Goal: Task Accomplishment & Management: Manage account settings

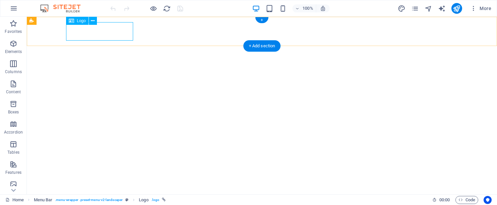
click at [80, 22] on span "Logo" at bounding box center [81, 21] width 9 height 4
select select "px"
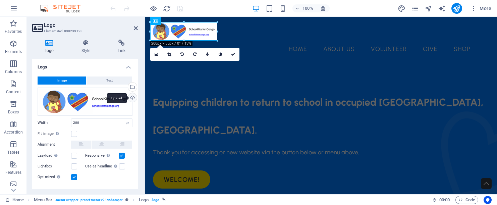
click at [131, 97] on div "Upload" at bounding box center [132, 98] width 10 height 10
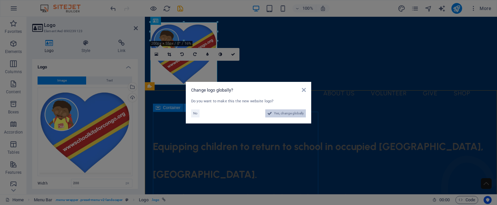
click at [283, 112] on span "Yes, change globally" at bounding box center [289, 113] width 30 height 8
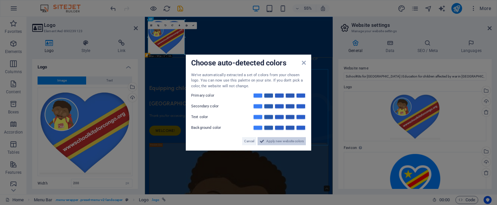
click at [270, 143] on span "Apply new website colors" at bounding box center [285, 141] width 38 height 8
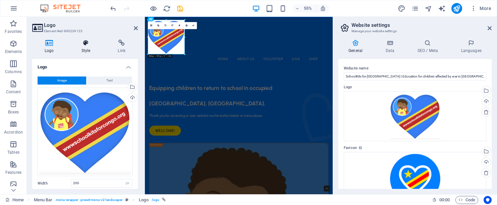
click at [86, 44] on icon at bounding box center [86, 43] width 34 height 7
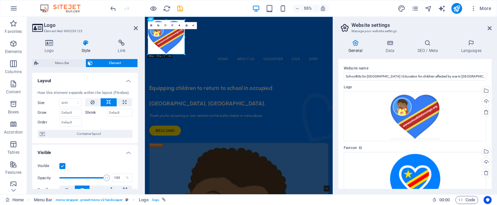
click at [89, 43] on icon at bounding box center [86, 43] width 34 height 7
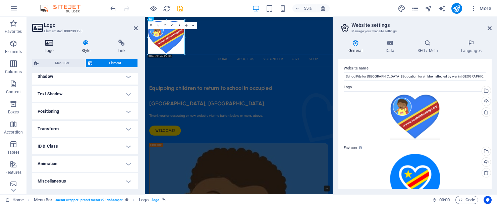
click at [52, 43] on icon at bounding box center [49, 43] width 34 height 7
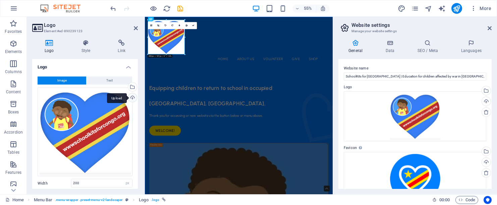
click at [131, 96] on div "Upload" at bounding box center [132, 98] width 10 height 10
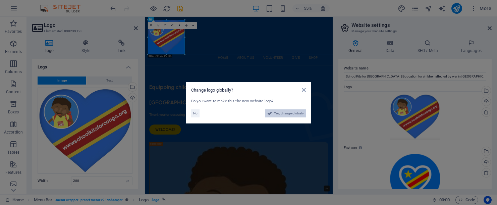
click at [294, 113] on span "Yes, change globally" at bounding box center [289, 113] width 30 height 8
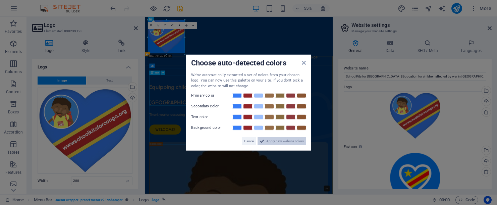
click at [276, 140] on span "Apply new website colors" at bounding box center [285, 141] width 38 height 8
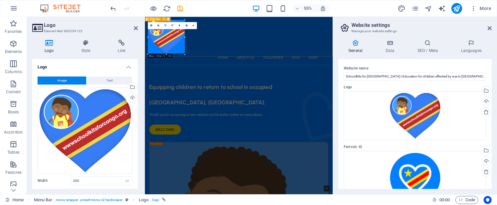
click at [318, 81] on div "Home About Us Volunteer Give Shop" at bounding box center [315, 61] width 341 height 88
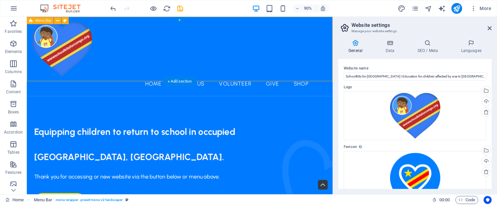
click at [123, 67] on div "Home About Us Volunteer Give Shop" at bounding box center [197, 61] width 340 height 88
click at [154, 31] on div "Home About Us Volunteer Give Shop" at bounding box center [197, 61] width 340 height 88
click at [152, 33] on div "Home About Us Volunteer Give Shop" at bounding box center [197, 61] width 340 height 88
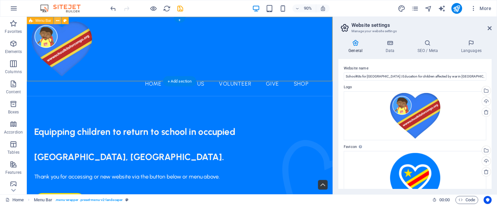
click at [56, 19] on icon at bounding box center [57, 20] width 3 height 6
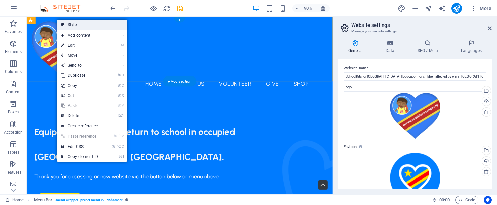
click at [69, 25] on link "Style" at bounding box center [92, 25] width 70 height 10
select select "rem"
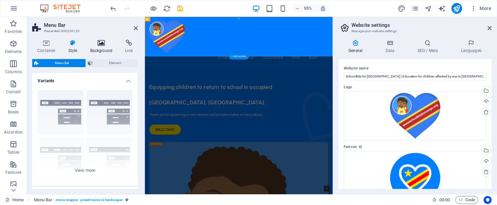
click at [99, 46] on icon at bounding box center [101, 43] width 33 height 7
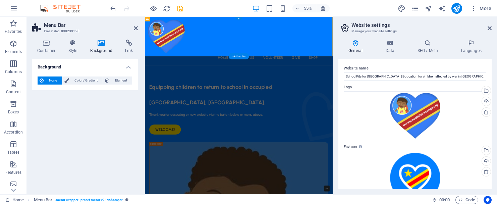
click at [55, 79] on span "None" at bounding box center [53, 80] width 14 height 8
click at [48, 80] on span "None" at bounding box center [53, 80] width 14 height 8
click at [83, 78] on span "Color / Gradient" at bounding box center [86, 80] width 30 height 8
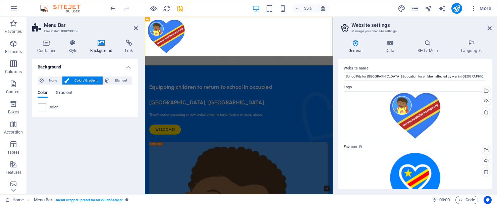
click at [70, 132] on div "Background None Color / Gradient Element Stretch background to full-width Color…" at bounding box center [85, 124] width 106 height 130
click at [325, 83] on nav "Home About Us Volunteer Give Shop" at bounding box center [315, 91] width 331 height 17
click at [194, 29] on span "Menu" at bounding box center [193, 29] width 6 height 2
click at [199, 29] on icon at bounding box center [199, 29] width 2 height 4
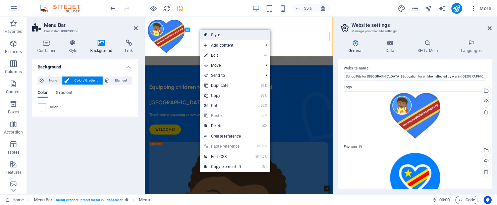
click at [220, 36] on link "Style" at bounding box center [235, 35] width 70 height 10
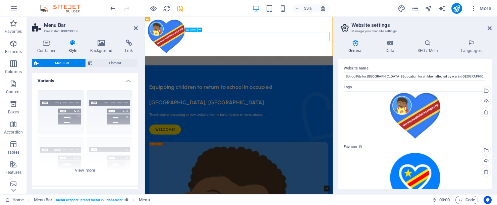
click at [270, 83] on nav "Home About Us Volunteer Give Shop" at bounding box center [315, 91] width 331 height 17
click at [200, 29] on icon at bounding box center [199, 29] width 2 height 4
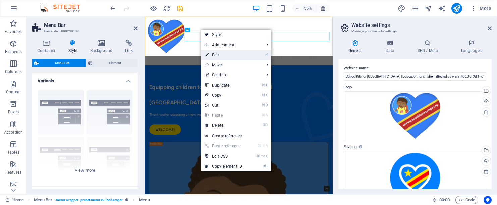
click at [218, 53] on link "⏎ Edit" at bounding box center [223, 55] width 45 height 10
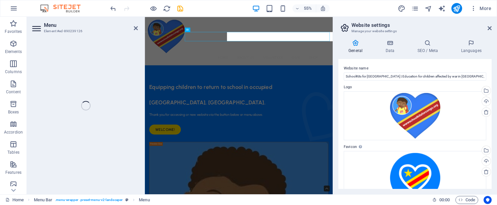
select select
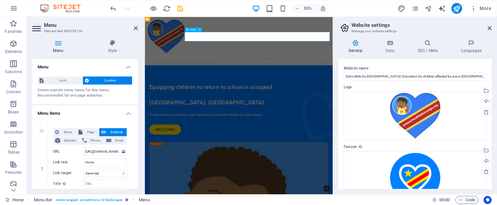
click at [248, 83] on nav "Home About Us Volunteer Give Shop" at bounding box center [315, 91] width 331 height 17
click at [199, 29] on icon at bounding box center [199, 29] width 2 height 4
click at [112, 45] on icon at bounding box center [112, 43] width 51 height 7
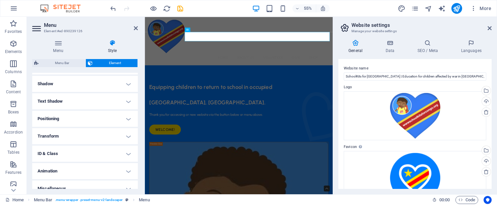
scroll to position [161, 0]
click at [77, 100] on h4 "Text Shadow" at bounding box center [85, 100] width 106 height 16
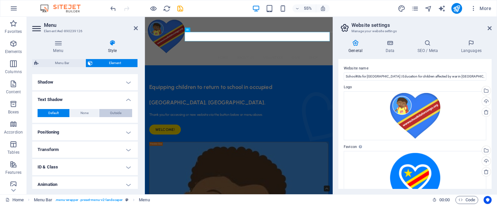
click at [111, 111] on span "Outside" at bounding box center [115, 113] width 11 height 8
type input "2"
type input "4"
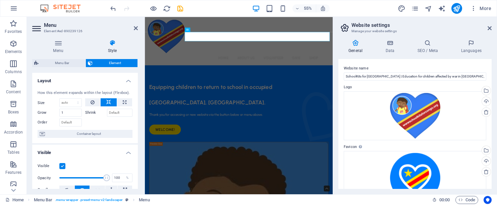
scroll to position [0, 0]
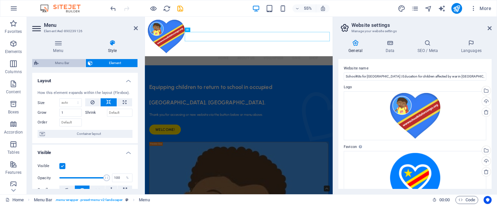
click at [64, 64] on span "Menu Bar" at bounding box center [62, 63] width 43 height 8
select select "rem"
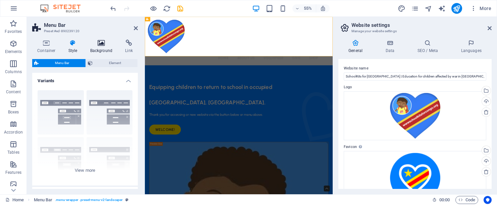
click at [99, 44] on icon at bounding box center [101, 43] width 33 height 7
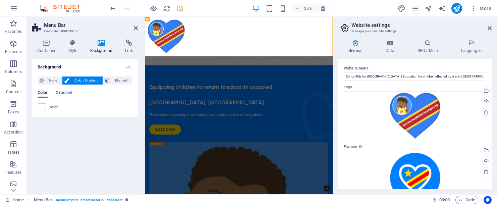
click at [48, 106] on div "Color" at bounding box center [85, 107] width 94 height 8
click at [43, 107] on span at bounding box center [41, 107] width 7 height 7
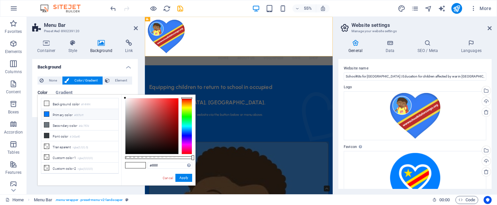
click at [50, 113] on li "Primary color #007bff" at bounding box center [79, 114] width 77 height 11
type input "#007bff"
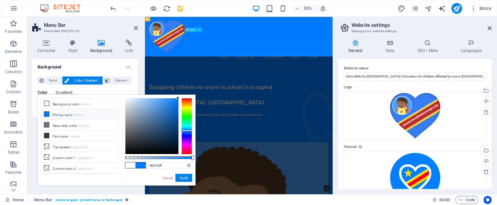
click at [277, 83] on nav "Home About Us Volunteer Give Shop" at bounding box center [315, 91] width 331 height 17
click at [75, 45] on icon at bounding box center [72, 43] width 19 height 7
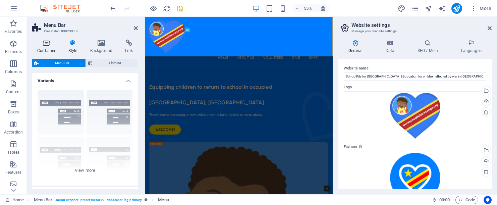
click at [53, 47] on h4 "Container" at bounding box center [47, 47] width 31 height 14
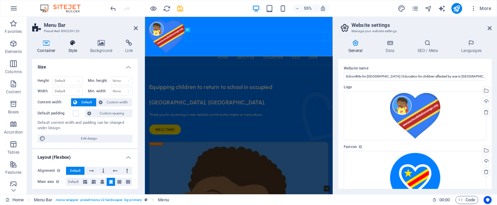
click at [69, 47] on h4 "Style" at bounding box center [74, 47] width 22 height 14
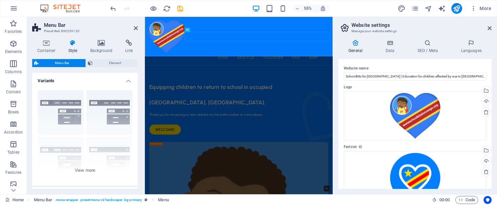
click at [76, 41] on icon at bounding box center [72, 43] width 19 height 7
click at [74, 44] on icon at bounding box center [72, 43] width 19 height 7
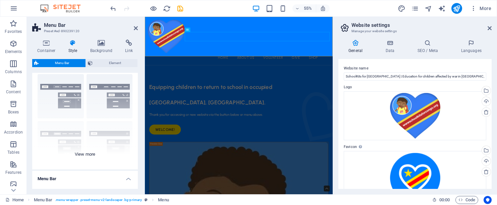
scroll to position [15, 0]
click at [73, 45] on icon at bounding box center [72, 43] width 19 height 7
click at [73, 43] on icon at bounding box center [72, 43] width 19 height 7
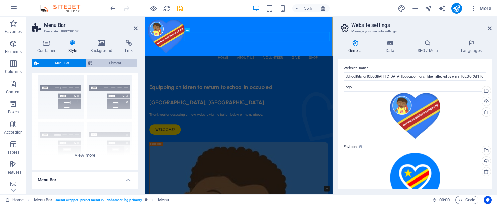
click at [99, 62] on span "Element" at bounding box center [115, 63] width 41 height 8
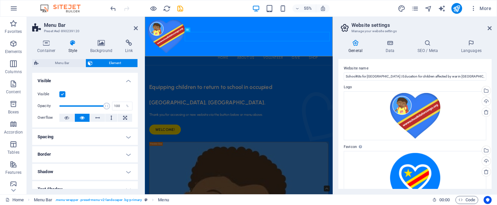
scroll to position [0, 0]
type input "100"
drag, startPoint x: 104, startPoint y: 104, endPoint x: 108, endPoint y: 103, distance: 4.1
click at [108, 103] on span at bounding box center [106, 106] width 7 height 7
click at [37, 62] on icon at bounding box center [36, 63] width 4 height 8
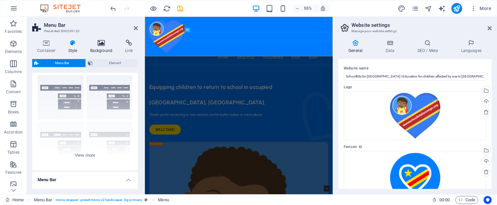
click at [101, 45] on icon at bounding box center [101, 43] width 33 height 7
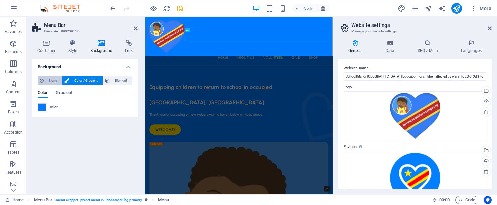
click at [53, 80] on span "None" at bounding box center [53, 80] width 14 height 8
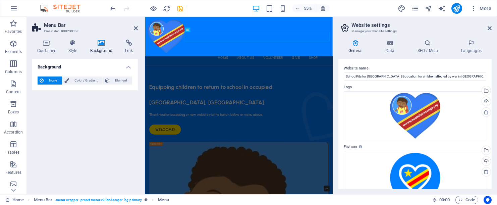
click at [53, 80] on span "None" at bounding box center [53, 80] width 14 height 8
click at [77, 77] on span "Color / Gradient" at bounding box center [86, 80] width 30 height 8
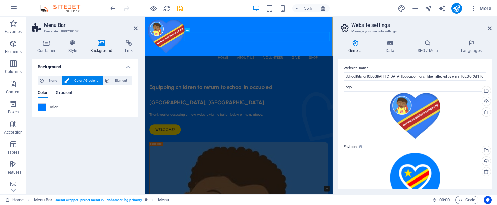
click at [67, 92] on span "Gradient" at bounding box center [64, 93] width 17 height 9
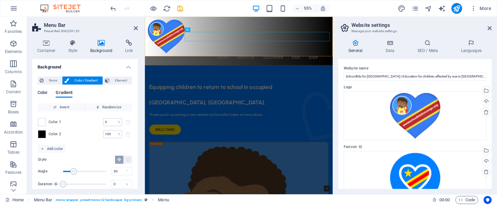
click at [46, 90] on span "Color" at bounding box center [43, 93] width 10 height 9
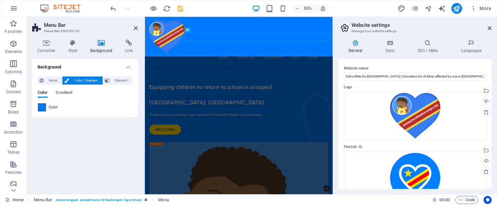
click at [46, 108] on div at bounding box center [42, 107] width 8 height 8
click at [43, 108] on span at bounding box center [41, 107] width 7 height 7
click at [53, 106] on span "Color" at bounding box center [53, 107] width 9 height 5
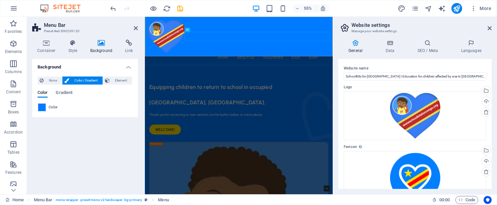
click at [53, 108] on span "Color" at bounding box center [53, 107] width 9 height 5
click at [49, 108] on span "Color" at bounding box center [53, 107] width 9 height 5
click at [43, 109] on span at bounding box center [41, 107] width 7 height 7
click at [120, 81] on span "Element" at bounding box center [121, 80] width 18 height 8
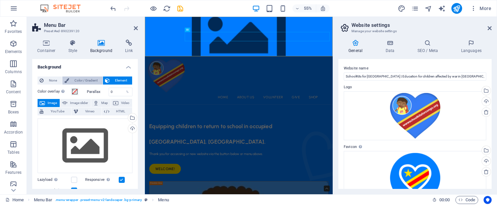
click at [76, 78] on span "Color / Gradient" at bounding box center [86, 80] width 30 height 8
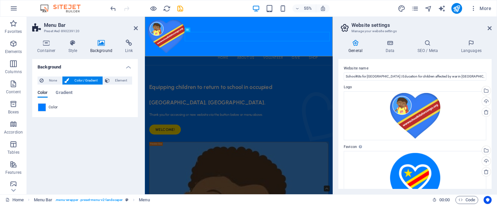
click at [53, 108] on span "Color" at bounding box center [53, 107] width 9 height 5
click at [40, 107] on span at bounding box center [41, 107] width 7 height 7
click at [41, 107] on span at bounding box center [41, 107] width 7 height 7
click at [42, 107] on span at bounding box center [41, 107] width 7 height 7
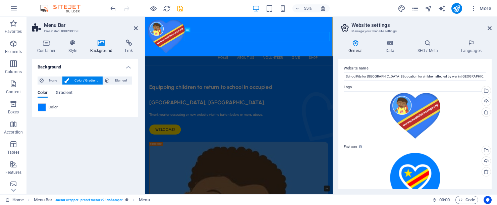
click at [50, 107] on span "Color" at bounding box center [53, 107] width 9 height 5
click at [51, 78] on span "None" at bounding box center [53, 80] width 14 height 8
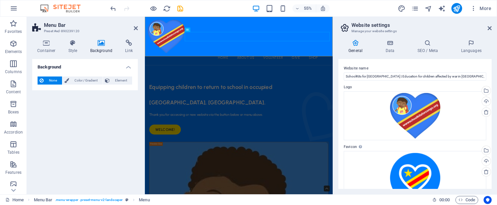
click at [51, 78] on span "None" at bounding box center [53, 80] width 14 height 8
click at [75, 81] on span "Color / Gradient" at bounding box center [86, 80] width 30 height 8
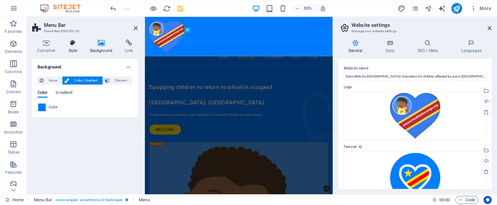
click at [71, 45] on icon at bounding box center [72, 43] width 19 height 7
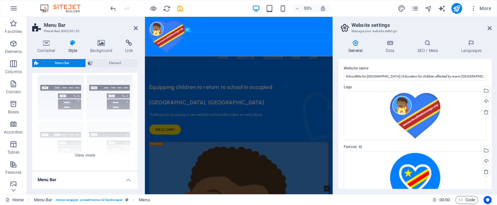
click at [71, 42] on icon at bounding box center [72, 43] width 19 height 7
click at [98, 61] on span "Element" at bounding box center [115, 63] width 41 height 8
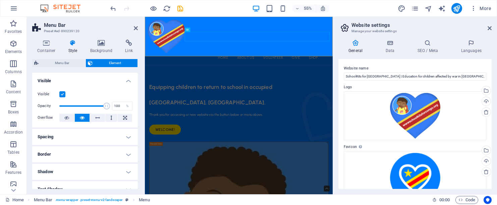
click at [62, 94] on label at bounding box center [62, 94] width 6 height 6
click at [0, 0] on input "Visible" at bounding box center [0, 0] width 0 height 0
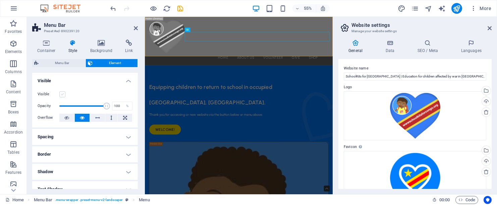
click at [62, 94] on label at bounding box center [62, 94] width 6 height 6
click at [0, 0] on input "Visible" at bounding box center [0, 0] width 0 height 0
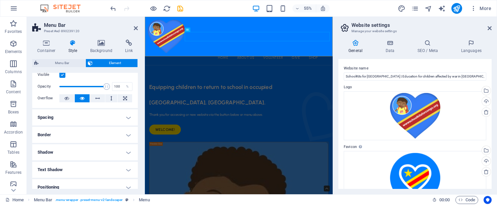
scroll to position [21, 0]
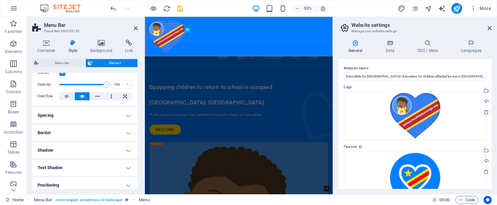
click at [129, 167] on h4 "Text Shadow" at bounding box center [85, 168] width 106 height 16
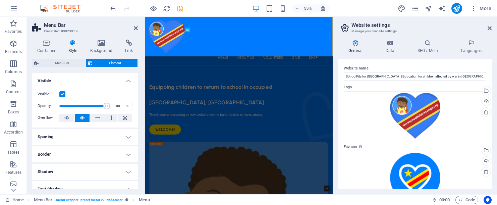
scroll to position [0, 0]
click at [401, 8] on icon "design" at bounding box center [402, 9] width 8 height 8
select select "px"
select select "500"
select select "px"
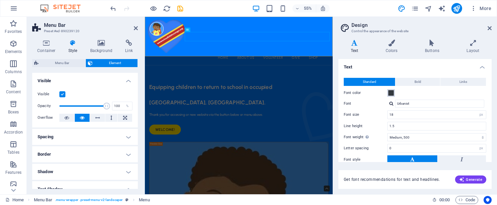
click at [392, 93] on span at bounding box center [390, 92] width 5 height 5
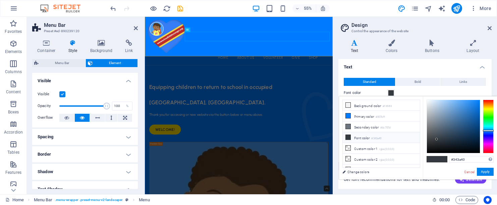
click at [389, 93] on span at bounding box center [390, 92] width 5 height 5
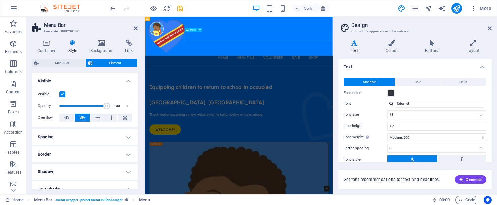
click at [465, 83] on nav "Home About Us Volunteer Give Shop" at bounding box center [315, 91] width 331 height 17
click at [198, 30] on button at bounding box center [199, 29] width 4 height 4
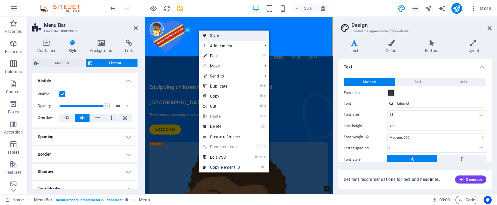
click at [215, 35] on link "Style" at bounding box center [234, 36] width 70 height 10
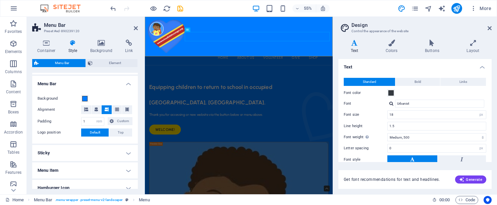
scroll to position [112, 0]
click at [118, 130] on span "Top" at bounding box center [121, 132] width 6 height 8
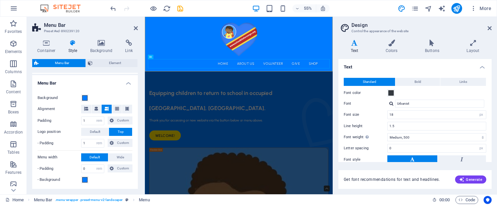
click at [118, 128] on span "Top" at bounding box center [121, 132] width 6 height 8
click at [200, 64] on div at bounding box center [315, 57] width 331 height 71
click at [85, 178] on span at bounding box center [84, 179] width 5 height 5
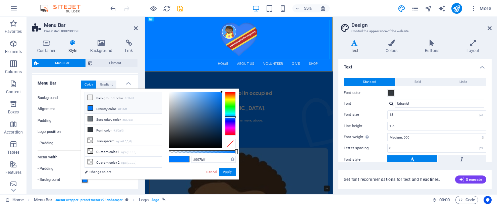
click at [90, 99] on icon at bounding box center [90, 97] width 5 height 5
type input "#f4f4f4"
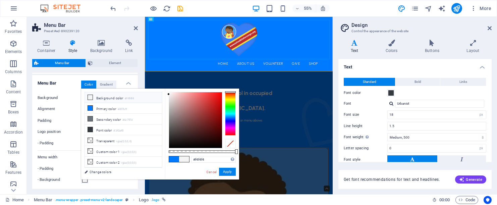
click at [168, 92] on div "#f4f4f4 Supported formats #0852ed rgb(8, 82, 237) rgba(8, 82, 237, 90%) hsv(221…" at bounding box center [202, 183] width 74 height 188
click at [225, 171] on button "Apply" at bounding box center [227, 172] width 17 height 8
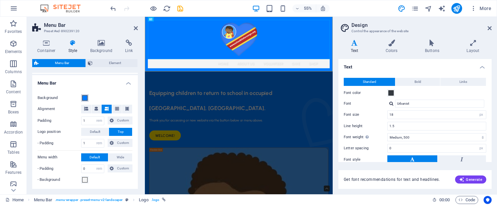
click at [84, 97] on span at bounding box center [84, 97] width 5 height 5
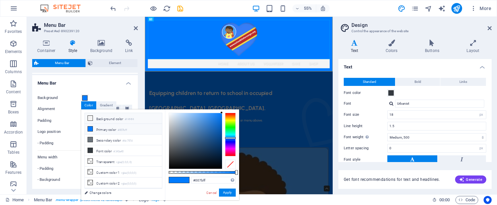
click at [90, 119] on icon at bounding box center [90, 118] width 5 height 5
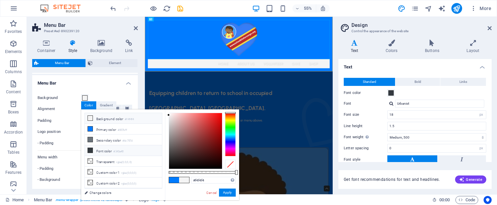
click at [90, 150] on icon at bounding box center [90, 150] width 5 height 5
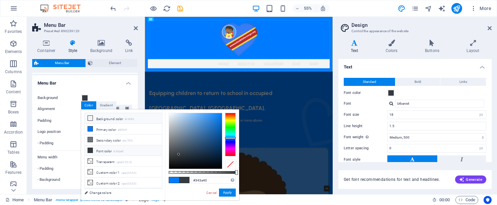
click at [90, 117] on icon at bounding box center [90, 118] width 5 height 5
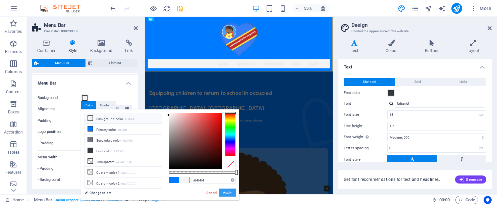
click at [225, 192] on button "Apply" at bounding box center [227, 192] width 17 height 8
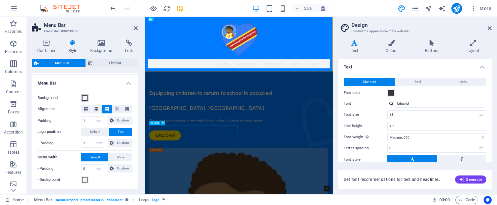
click at [84, 99] on span at bounding box center [84, 97] width 5 height 5
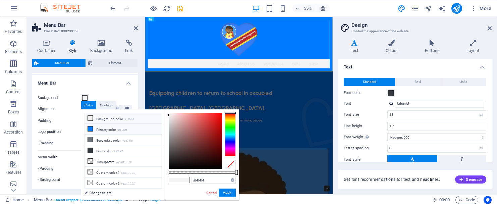
click at [89, 127] on icon at bounding box center [90, 128] width 5 height 5
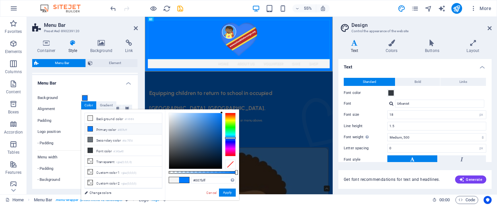
click at [91, 128] on icon at bounding box center [90, 128] width 5 height 5
click at [89, 128] on icon at bounding box center [90, 128] width 5 height 5
drag, startPoint x: 221, startPoint y: 112, endPoint x: 205, endPoint y: 115, distance: 16.7
click at [205, 115] on div at bounding box center [204, 115] width 2 height 2
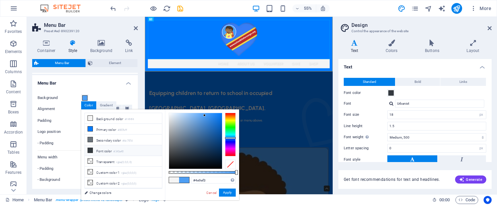
click at [104, 153] on li "Font color #343a40" at bounding box center [123, 150] width 77 height 11
click at [91, 150] on icon at bounding box center [90, 150] width 5 height 5
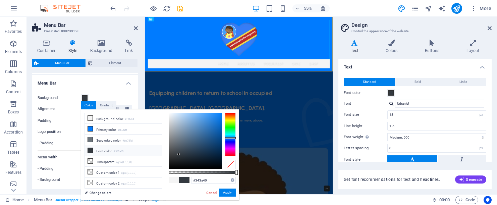
click at [91, 150] on icon at bounding box center [90, 150] width 5 height 5
click at [92, 191] on link "Change colors" at bounding box center [120, 192] width 78 height 8
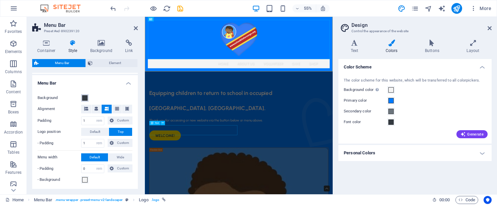
click at [85, 99] on span at bounding box center [84, 97] width 5 height 5
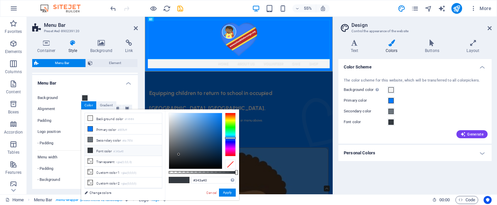
click at [91, 151] on icon at bounding box center [90, 150] width 5 height 5
drag, startPoint x: 179, startPoint y: 154, endPoint x: 174, endPoint y: 160, distance: 8.1
click at [174, 160] on div at bounding box center [174, 159] width 2 height 2
click at [142, 150] on li "Font color #343a40" at bounding box center [123, 150] width 77 height 11
type input "#191a1c"
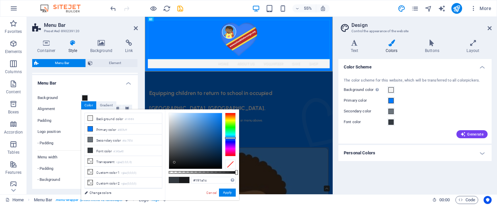
drag, startPoint x: 178, startPoint y: 155, endPoint x: 174, endPoint y: 162, distance: 7.8
click at [174, 162] on div at bounding box center [174, 162] width 2 height 2
click at [225, 192] on button "Apply" at bounding box center [227, 192] width 17 height 8
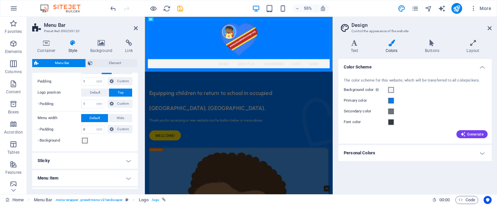
scroll to position [153, 0]
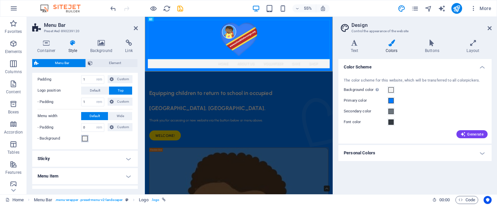
click at [85, 138] on span at bounding box center [84, 138] width 5 height 5
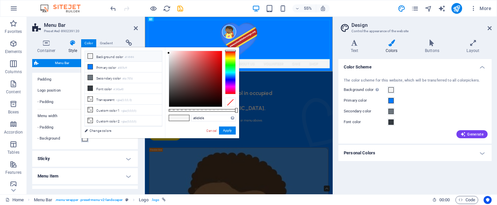
type input "#ed6c6c"
click at [197, 55] on div at bounding box center [195, 79] width 53 height 56
drag, startPoint x: 227, startPoint y: 130, endPoint x: 136, endPoint y: 207, distance: 118.8
click at [227, 130] on button "Apply" at bounding box center [227, 130] width 17 height 8
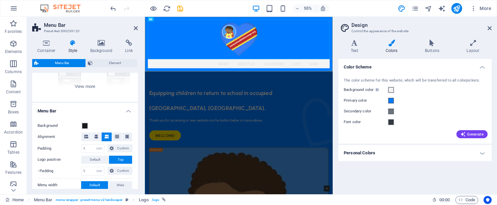
scroll to position [68, 0]
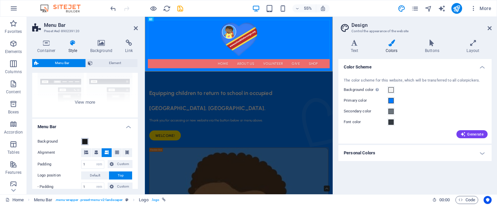
click at [84, 141] on span at bounding box center [84, 141] width 5 height 5
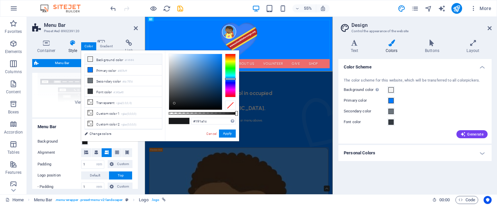
click at [110, 60] on li "Background color #f4f4f4" at bounding box center [123, 59] width 77 height 11
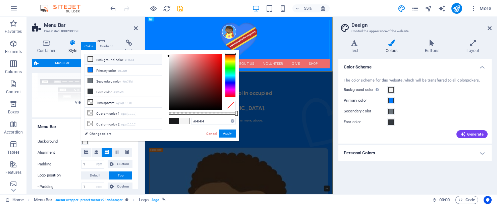
type input "#f10606"
click at [220, 57] on div at bounding box center [195, 82] width 53 height 56
click at [227, 133] on button "Apply" at bounding box center [227, 133] width 17 height 8
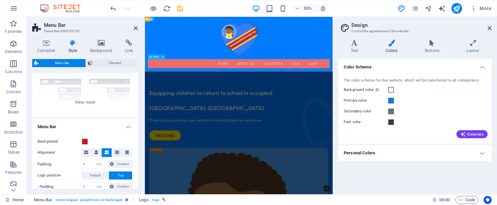
click at [266, 105] on nav "Home About Us Volunteer Give Shop" at bounding box center [315, 102] width 331 height 17
click at [245, 69] on div at bounding box center [315, 57] width 331 height 71
click at [330, 45] on div at bounding box center [315, 57] width 331 height 71
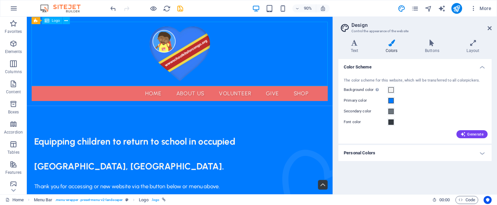
drag, startPoint x: 268, startPoint y: 64, endPoint x: 261, endPoint y: 61, distance: 7.8
click at [268, 64] on div at bounding box center [196, 57] width 329 height 71
click at [93, 45] on div at bounding box center [196, 57] width 329 height 71
select select "px"
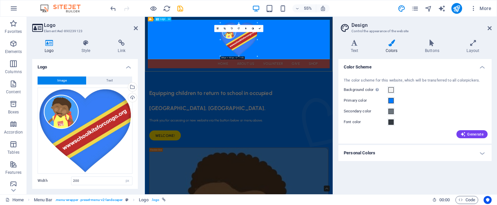
click at [200, 61] on div at bounding box center [315, 57] width 331 height 71
click at [83, 42] on icon at bounding box center [86, 43] width 34 height 7
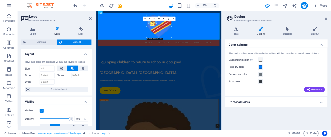
scroll to position [0, 0]
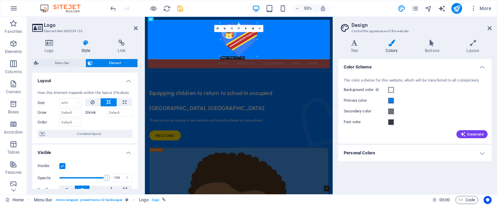
click at [87, 47] on h4 "Style" at bounding box center [87, 47] width 37 height 14
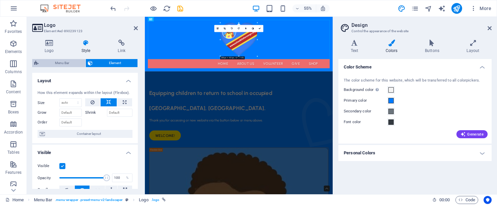
click at [67, 62] on span "Menu Bar" at bounding box center [62, 63] width 43 height 8
select select "rem"
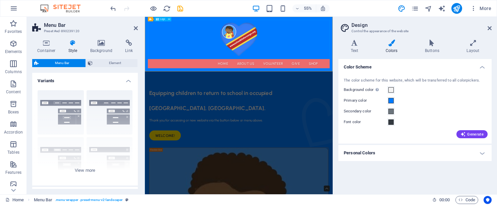
click at [161, 50] on div at bounding box center [315, 57] width 331 height 71
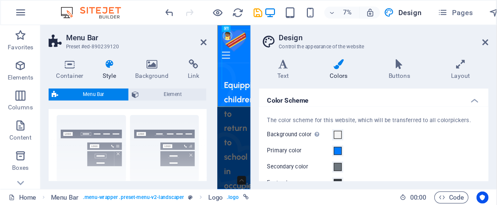
scroll to position [13, 0]
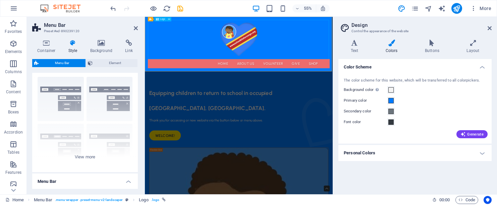
click at [164, 19] on span "Logo" at bounding box center [162, 19] width 5 height 2
click at [169, 18] on icon at bounding box center [169, 19] width 2 height 4
click at [107, 45] on icon at bounding box center [101, 43] width 33 height 7
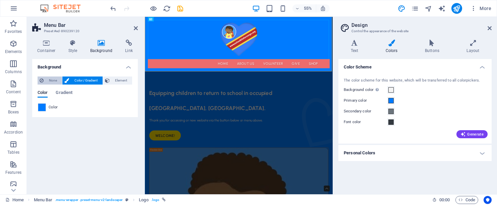
click at [48, 82] on span "None" at bounding box center [53, 80] width 14 height 8
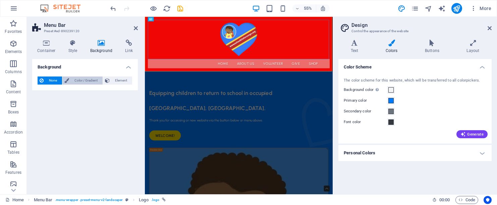
click at [74, 79] on span "Color / Gradient" at bounding box center [86, 80] width 30 height 8
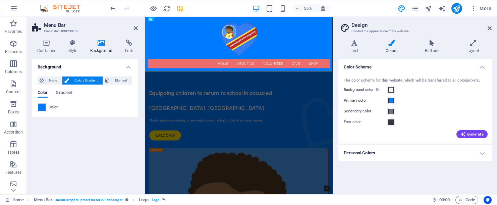
click at [50, 107] on span "Color" at bounding box center [53, 107] width 9 height 5
click at [41, 107] on span at bounding box center [41, 107] width 7 height 7
click at [391, 89] on span at bounding box center [390, 89] width 5 height 5
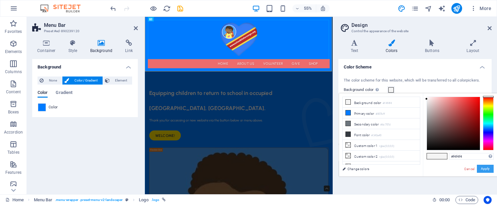
click at [488, 171] on button "Apply" at bounding box center [485, 169] width 17 height 8
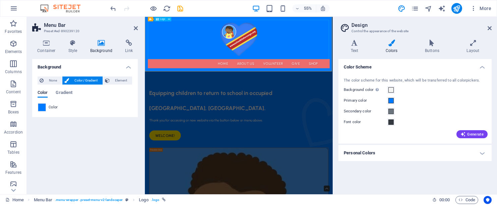
click at [405, 59] on div at bounding box center [315, 57] width 331 height 71
click at [406, 61] on div at bounding box center [315, 57] width 331 height 71
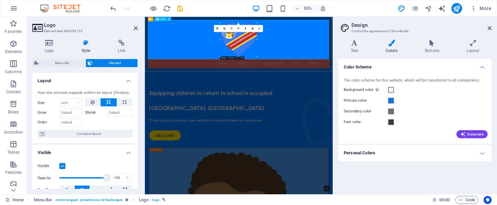
click at [406, 59] on div at bounding box center [315, 57] width 331 height 71
click at [201, 52] on div at bounding box center [315, 57] width 331 height 71
click at [168, 17] on icon at bounding box center [168, 19] width 2 height 4
select select "rem"
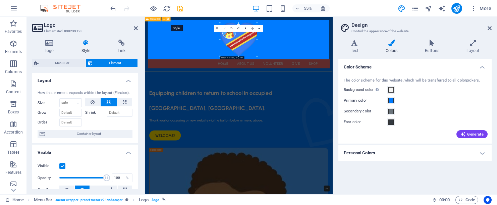
select select "rem"
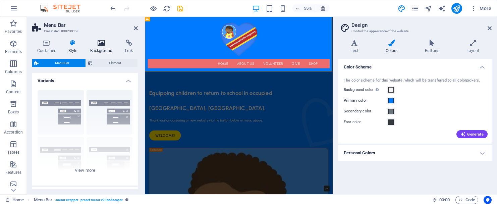
click at [99, 46] on icon at bounding box center [101, 43] width 33 height 7
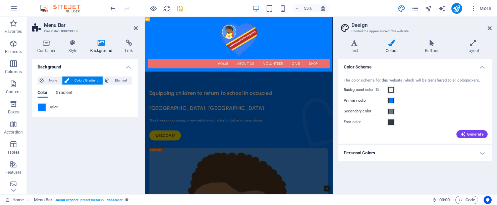
click at [54, 107] on span "Color" at bounding box center [53, 107] width 9 height 5
click at [43, 109] on span at bounding box center [41, 107] width 7 height 7
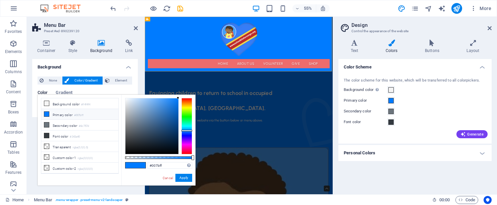
type input "#f2f6fa"
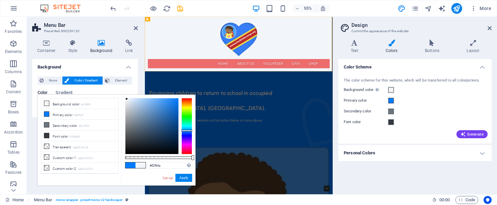
click at [127, 99] on div at bounding box center [151, 126] width 53 height 56
drag, startPoint x: 182, startPoint y: 178, endPoint x: 67, endPoint y: 293, distance: 162.4
click at [182, 178] on button "Apply" at bounding box center [183, 178] width 17 height 8
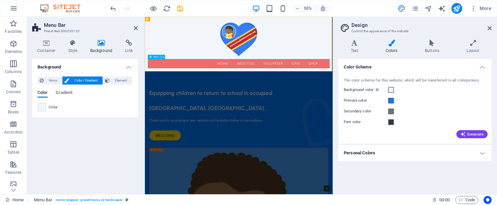
click at [214, 104] on nav "Home About Us Volunteer Give Shop" at bounding box center [315, 102] width 331 height 17
select select "px"
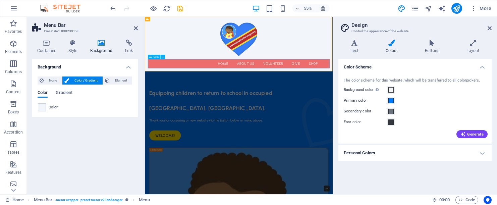
select select "px"
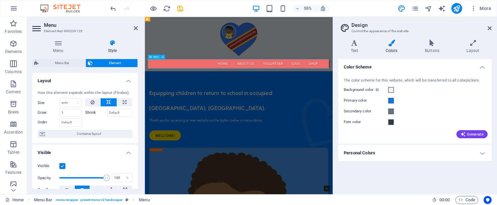
click at [193, 102] on nav "Home About Us Volunteer Give Shop" at bounding box center [315, 102] width 331 height 17
click at [111, 47] on h4 "Style" at bounding box center [112, 47] width 51 height 14
click at [391, 98] on span at bounding box center [390, 100] width 5 height 5
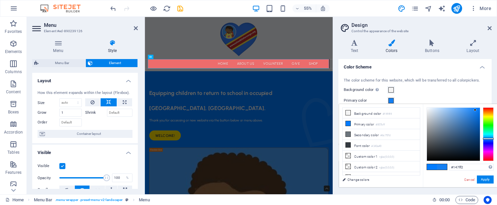
type input "#147ef0"
drag, startPoint x: 479, startPoint y: 107, endPoint x: 475, endPoint y: 110, distance: 5.0
click at [475, 110] on div at bounding box center [475, 110] width 2 height 2
click at [480, 177] on button "Apply" at bounding box center [485, 179] width 17 height 8
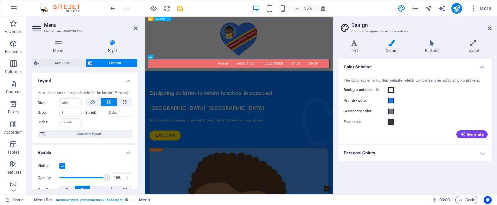
click at [450, 70] on div at bounding box center [315, 57] width 331 height 71
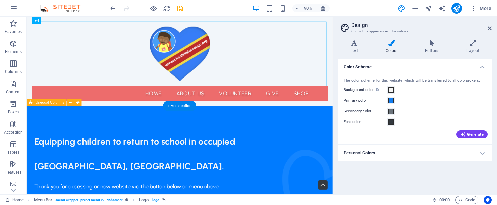
scroll to position [0, 0]
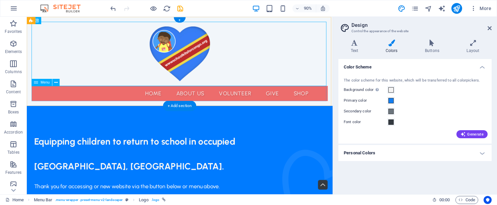
click at [119, 101] on nav "Home About Us Volunteer Give Shop" at bounding box center [196, 102] width 329 height 17
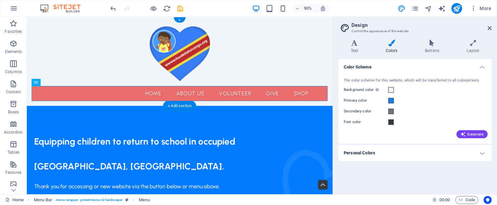
click at [49, 101] on nav "Home About Us Volunteer Give Shop" at bounding box center [196, 102] width 329 height 17
click at [55, 81] on icon at bounding box center [55, 82] width 3 height 6
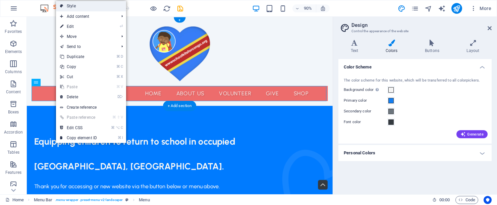
click at [80, 7] on link "Style" at bounding box center [91, 6] width 70 height 10
select select "rem"
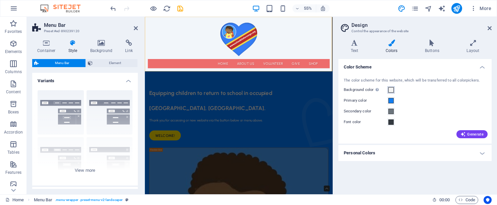
click at [392, 90] on span at bounding box center [390, 89] width 5 height 5
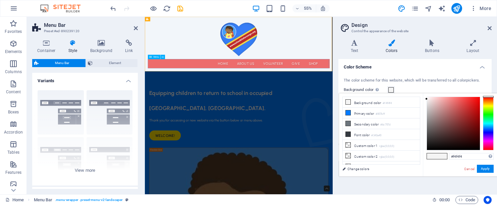
click at [247, 102] on nav "Home About Us Volunteer Give Shop" at bounding box center [315, 102] width 331 height 17
click at [348, 113] on icon at bounding box center [348, 112] width 5 height 5
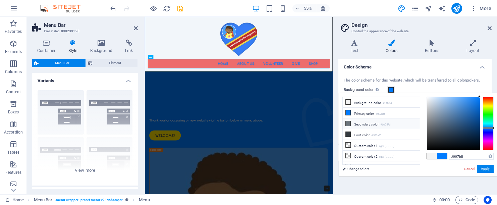
drag, startPoint x: 347, startPoint y: 112, endPoint x: 347, endPoint y: 126, distance: 13.7
click at [347, 126] on ul "Background color #f4f4f4 Primary color #007bff Secondary color #6c757d Font col…" at bounding box center [381, 131] width 78 height 68
click at [347, 103] on icon at bounding box center [348, 102] width 5 height 5
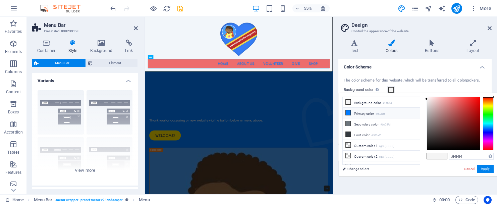
click at [347, 113] on icon at bounding box center [348, 112] width 5 height 5
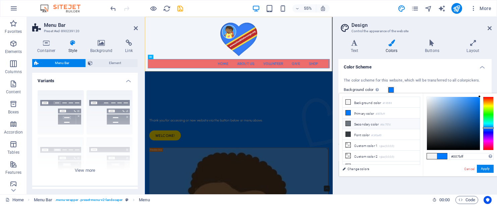
click at [349, 124] on icon at bounding box center [348, 123] width 5 height 5
click at [452, 109] on div at bounding box center [453, 123] width 53 height 53
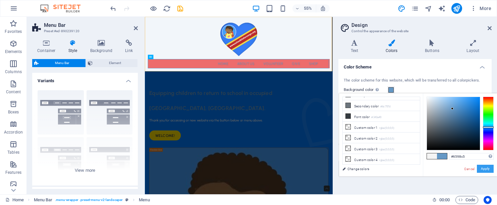
click at [483, 169] on button "Apply" at bounding box center [485, 169] width 17 height 8
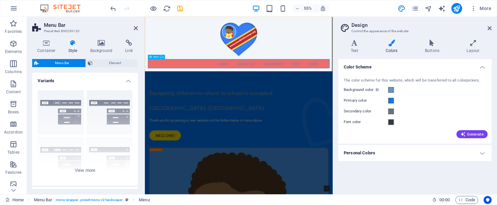
click at [431, 103] on nav "Home About Us Volunteer Give Shop" at bounding box center [315, 102] width 331 height 17
click at [226, 103] on nav "Home About Us Volunteer Give Shop" at bounding box center [315, 102] width 331 height 17
click at [153, 58] on div "Menu" at bounding box center [154, 57] width 12 height 4
click at [162, 58] on icon at bounding box center [163, 57] width 2 height 4
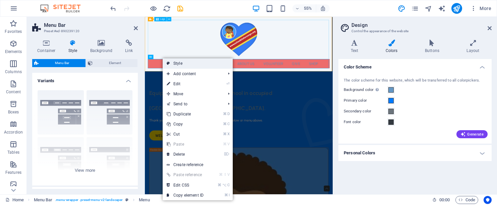
click at [179, 62] on link "Style" at bounding box center [198, 63] width 70 height 10
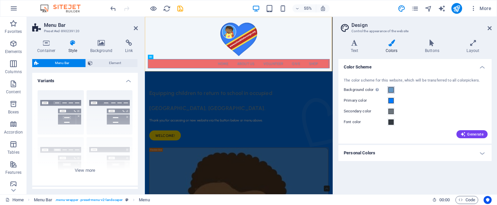
click at [392, 90] on span at bounding box center [390, 89] width 5 height 5
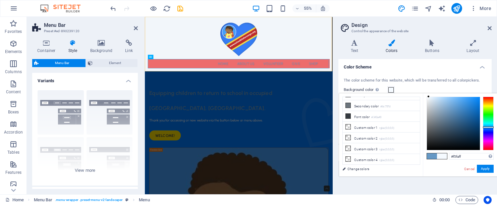
drag, startPoint x: 451, startPoint y: 107, endPoint x: 428, endPoint y: 96, distance: 25.3
click at [428, 97] on div at bounding box center [453, 123] width 53 height 53
click at [429, 96] on div at bounding box center [428, 96] width 2 height 2
drag, startPoint x: 429, startPoint y: 96, endPoint x: 428, endPoint y: 100, distance: 3.8
click at [428, 100] on div at bounding box center [428, 100] width 2 height 2
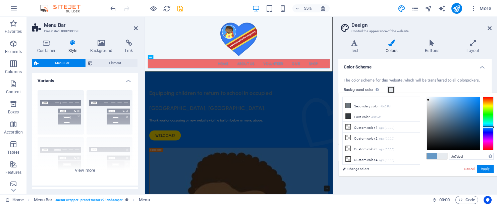
type input "#e9edf0"
click at [428, 100] on div at bounding box center [428, 100] width 2 height 2
click at [485, 168] on button "Apply" at bounding box center [485, 169] width 17 height 8
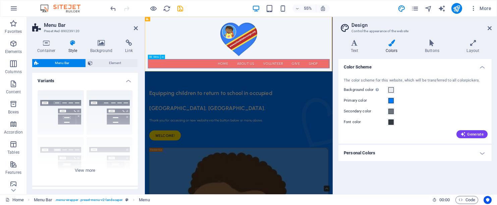
click at [219, 101] on nav "Home About Us Volunteer Give Shop" at bounding box center [315, 102] width 331 height 17
click at [431, 58] on div at bounding box center [315, 57] width 331 height 71
click at [305, 59] on div at bounding box center [315, 57] width 331 height 71
click at [306, 63] on div at bounding box center [315, 57] width 331 height 71
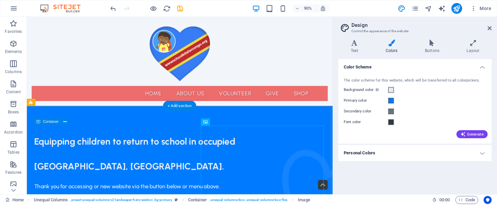
click at [191, 149] on div "Equipping children to return to school in occupied [GEOGRAPHIC_DATA], [GEOGRAPH…" at bounding box center [197, 189] width 324 height 104
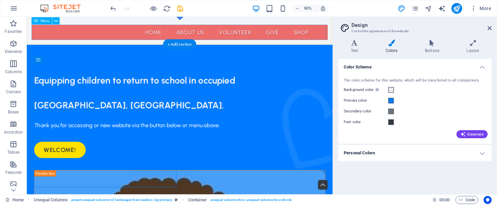
scroll to position [70, 0]
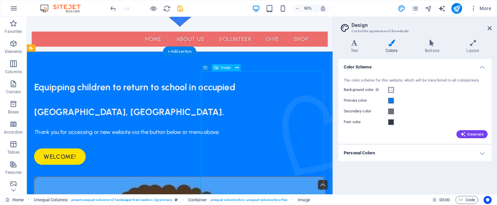
scroll to position [61, 0]
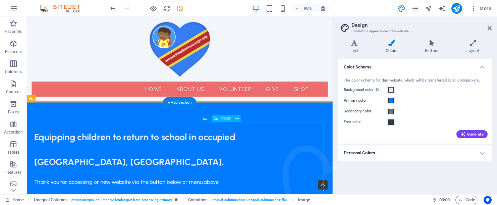
scroll to position [7, 0]
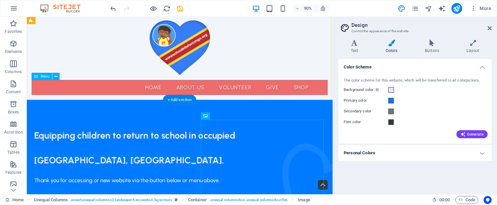
click at [351, 95] on nav "Home About Us Volunteer Give Shop" at bounding box center [196, 95] width 329 height 17
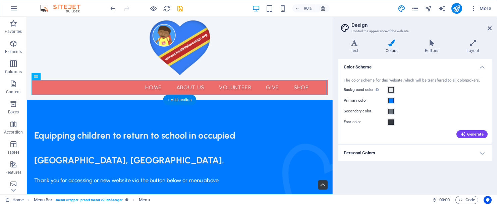
click at [49, 96] on nav "Home About Us Volunteer Give Shop" at bounding box center [196, 95] width 329 height 17
click at [56, 75] on icon at bounding box center [55, 76] width 3 height 6
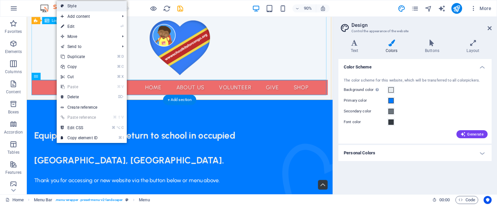
click at [72, 6] on link "Style" at bounding box center [92, 6] width 70 height 10
select select "rem"
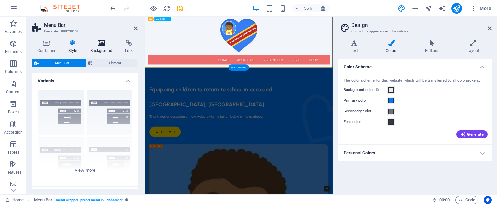
click at [100, 44] on icon at bounding box center [101, 43] width 33 height 7
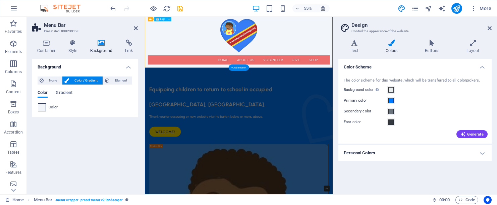
click at [43, 107] on span at bounding box center [41, 107] width 7 height 7
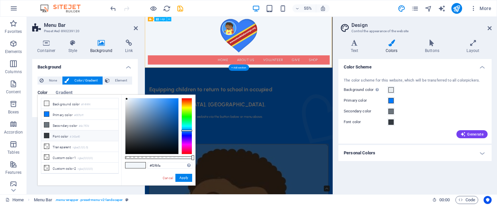
click at [80, 138] on small "#343a40" at bounding box center [75, 136] width 10 height 5
type input "#343a40"
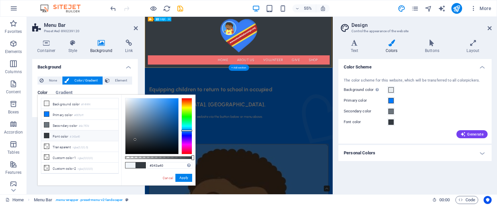
click at [46, 134] on icon at bounding box center [46, 135] width 5 height 5
click at [94, 89] on div "Color Gradient Color" at bounding box center [85, 98] width 95 height 27
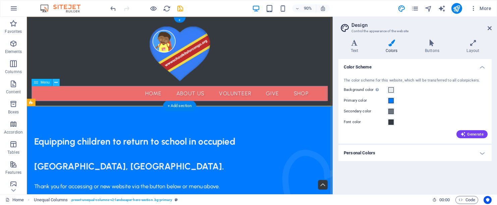
click at [54, 81] on button at bounding box center [56, 82] width 7 height 7
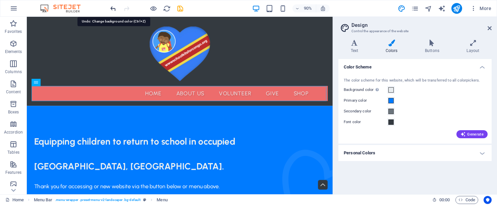
click at [111, 8] on icon "undo" at bounding box center [113, 9] width 8 height 8
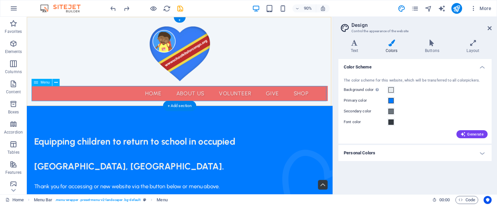
click at [37, 83] on icon at bounding box center [36, 82] width 4 height 7
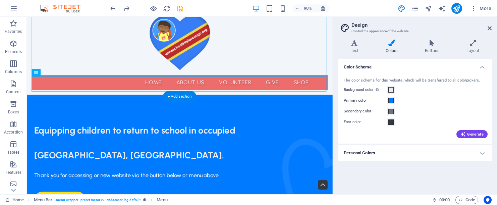
scroll to position [14, 0]
